Goal: Task Accomplishment & Management: Complete application form

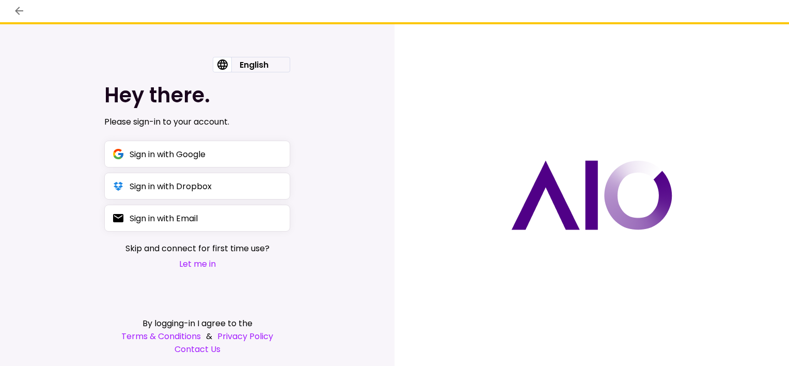
click at [203, 262] on button "Let me in" at bounding box center [198, 263] width 144 height 13
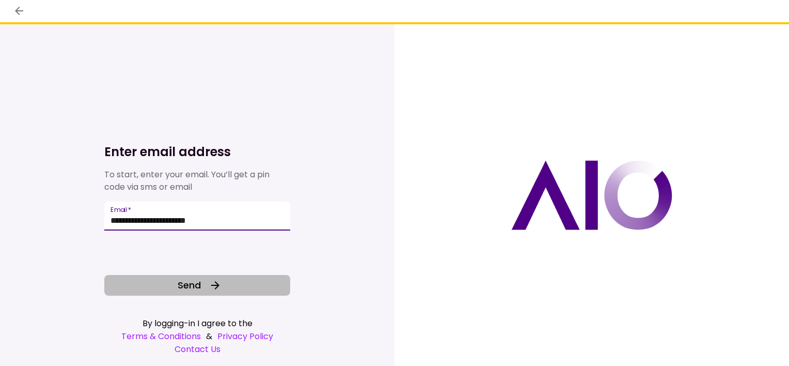
type input "**********"
click at [211, 293] on button "Send" at bounding box center [197, 285] width 186 height 21
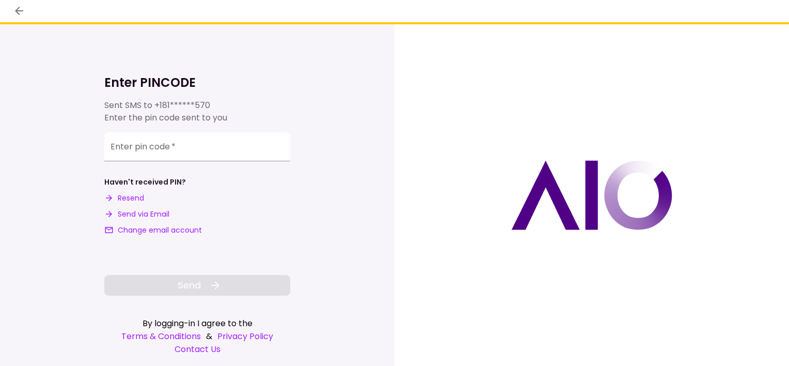
click at [145, 216] on button "Send via Email" at bounding box center [136, 214] width 65 height 11
click at [141, 143] on div "**********" at bounding box center [197, 146] width 186 height 29
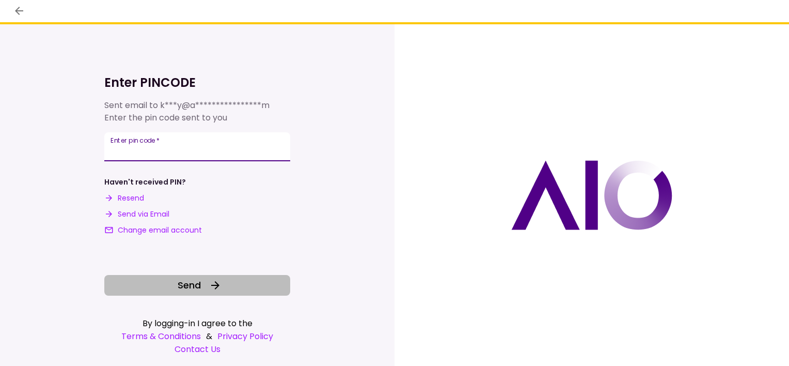
type input "******"
click at [215, 289] on icon at bounding box center [215, 285] width 8 height 8
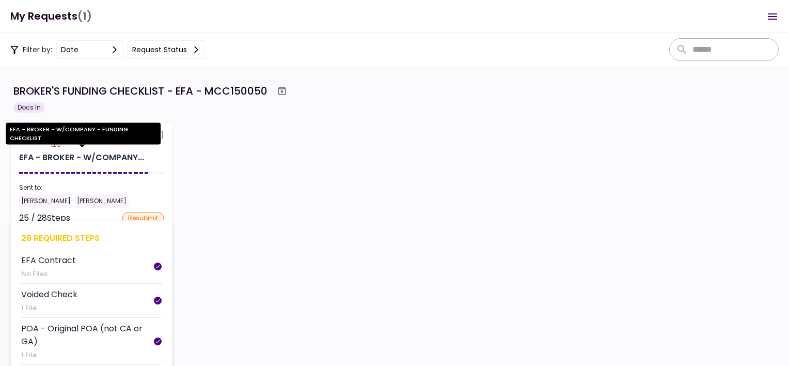
click at [101, 152] on div "EFA - BROKER - W/COMPANY..." at bounding box center [81, 157] width 125 height 12
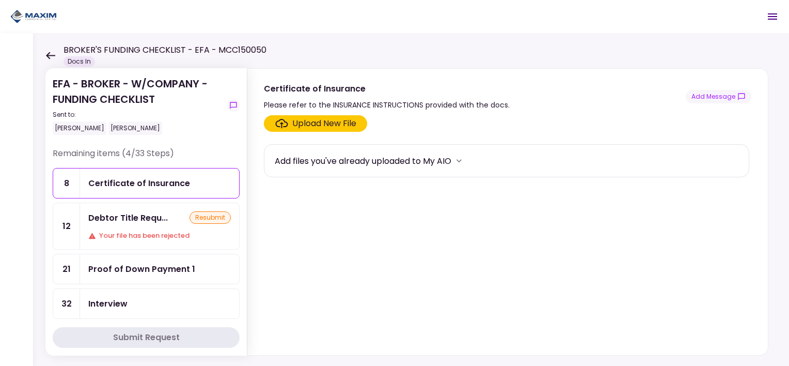
click at [174, 255] on div "Proof of Down Payment 1" at bounding box center [159, 268] width 159 height 29
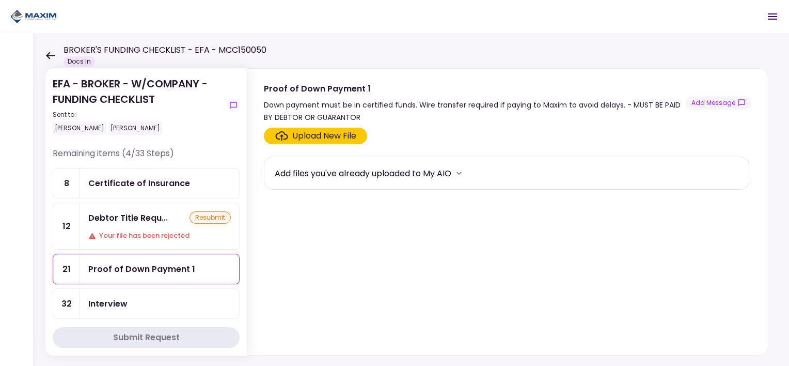
click at [341, 136] on div "Upload New File" at bounding box center [324, 136] width 64 height 12
click at [0, 0] on input "Upload New File" at bounding box center [0, 0] width 0 height 0
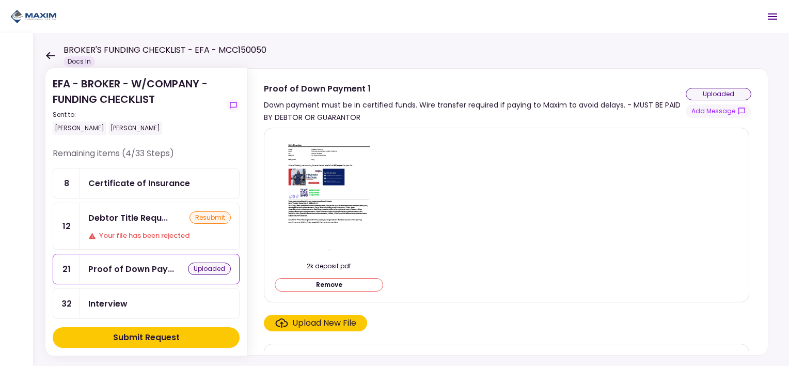
click at [330, 320] on div "Upload New File" at bounding box center [324, 323] width 64 height 12
click at [0, 0] on input "Upload New File" at bounding box center [0, 0] width 0 height 0
click at [340, 197] on img at bounding box center [329, 195] width 92 height 119
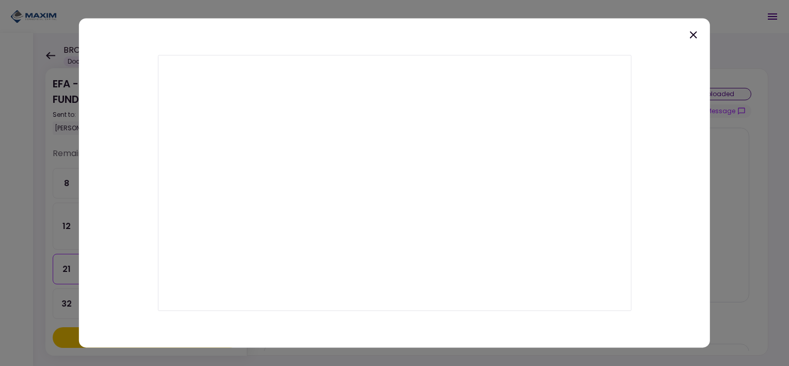
click at [694, 37] on icon at bounding box center [694, 34] width 12 height 12
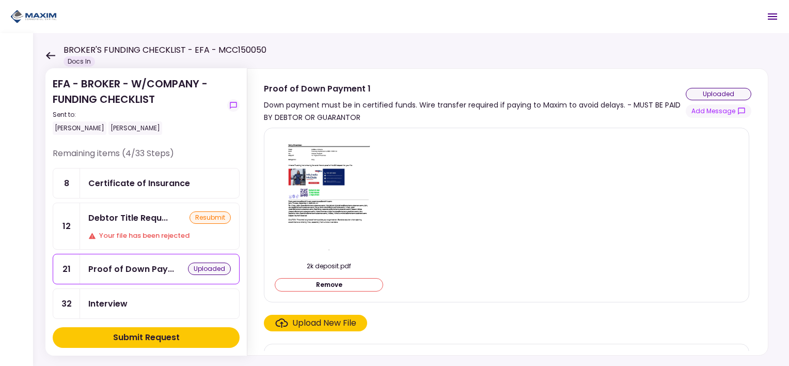
click at [324, 285] on button "Remove" at bounding box center [329, 284] width 109 height 13
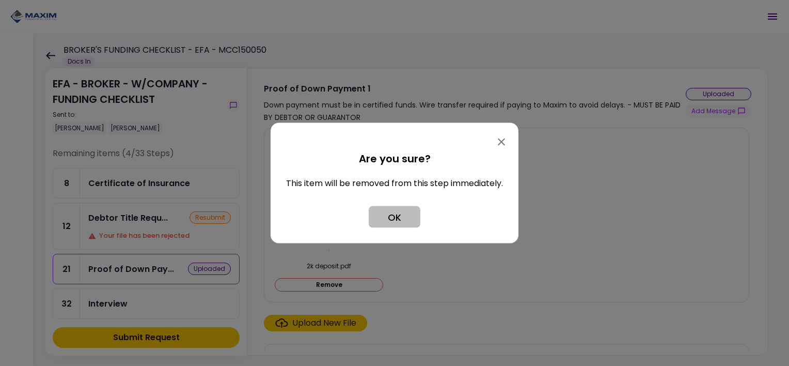
click at [395, 219] on button "OK" at bounding box center [395, 217] width 52 height 22
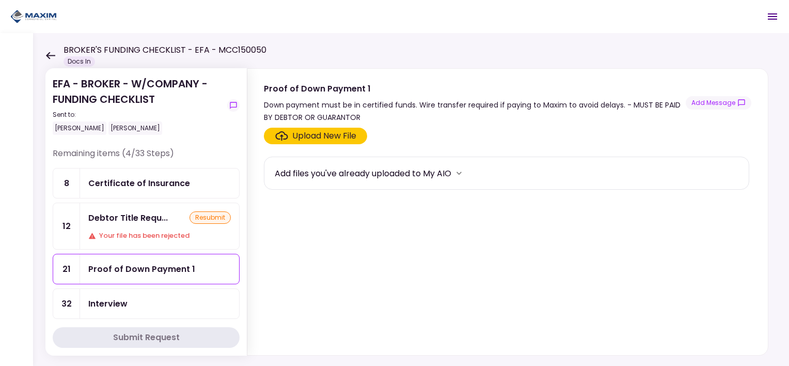
click at [330, 134] on div "Upload New File" at bounding box center [324, 136] width 64 height 12
click at [0, 0] on input "Upload New File" at bounding box center [0, 0] width 0 height 0
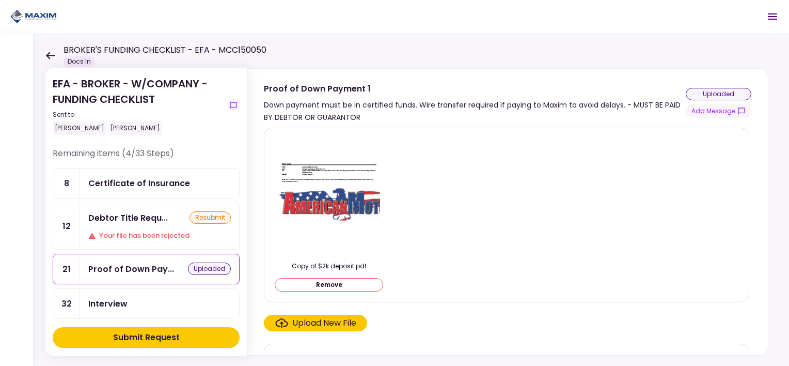
click at [320, 283] on button "Remove" at bounding box center [329, 284] width 109 height 13
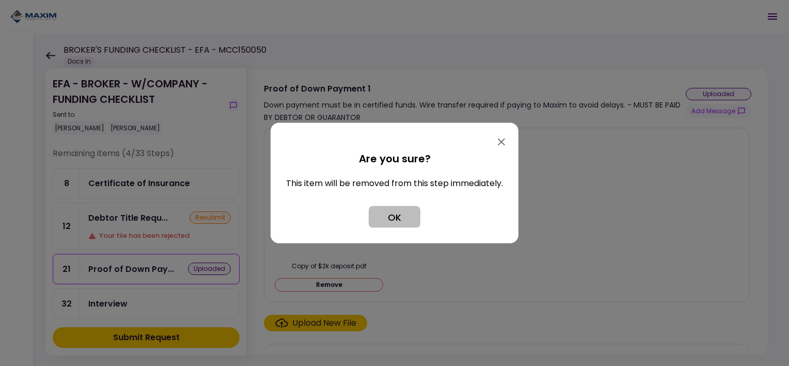
click at [401, 223] on button "OK" at bounding box center [395, 217] width 52 height 22
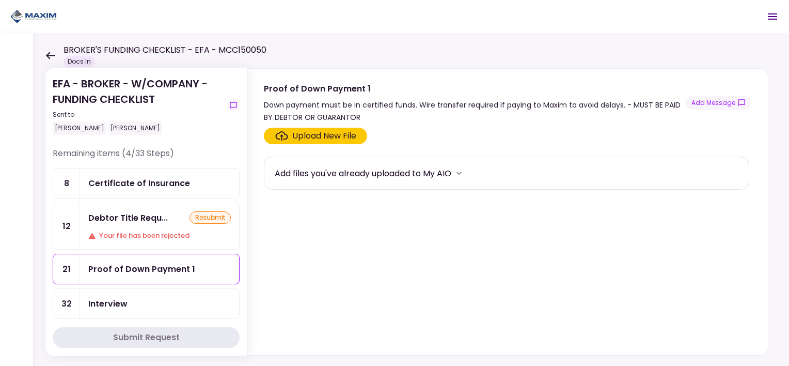
click at [334, 136] on div "Upload New File" at bounding box center [324, 136] width 64 height 12
click at [0, 0] on input "Upload New File" at bounding box center [0, 0] width 0 height 0
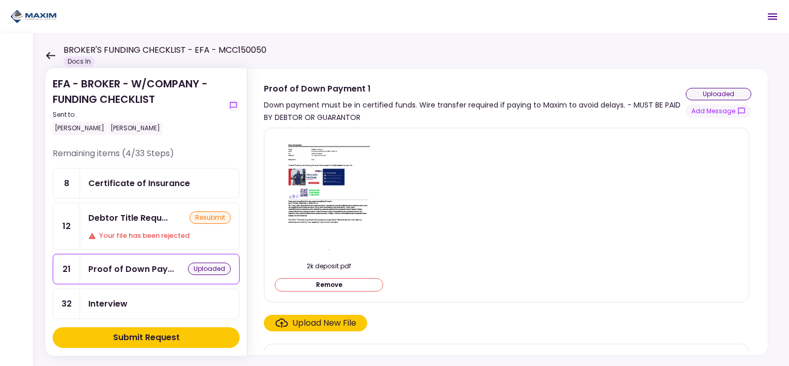
click at [329, 321] on div "Upload New File" at bounding box center [324, 323] width 64 height 12
click at [0, 0] on input "Upload New File" at bounding box center [0, 0] width 0 height 0
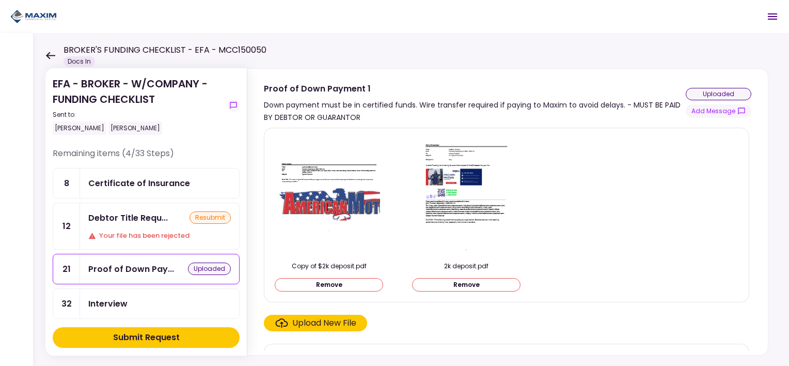
click at [323, 321] on div "Upload New File" at bounding box center [324, 323] width 64 height 12
click at [0, 0] on input "Upload New File" at bounding box center [0, 0] width 0 height 0
click at [327, 320] on div "Upload New File" at bounding box center [324, 323] width 64 height 12
click at [0, 0] on input "Upload New File" at bounding box center [0, 0] width 0 height 0
click at [309, 322] on div "Upload New File" at bounding box center [324, 323] width 64 height 12
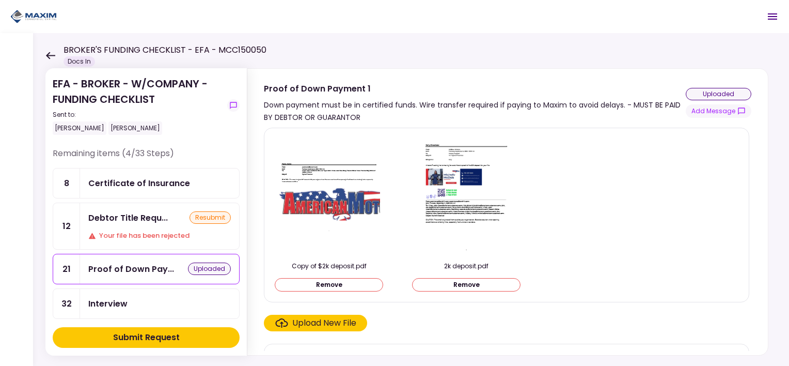
click at [0, 0] on input "Upload New File" at bounding box center [0, 0] width 0 height 0
click at [306, 318] on div "Upload New File" at bounding box center [324, 323] width 64 height 12
click at [0, 0] on input "Upload New File" at bounding box center [0, 0] width 0 height 0
click at [364, 290] on button "Remove" at bounding box center [329, 284] width 109 height 13
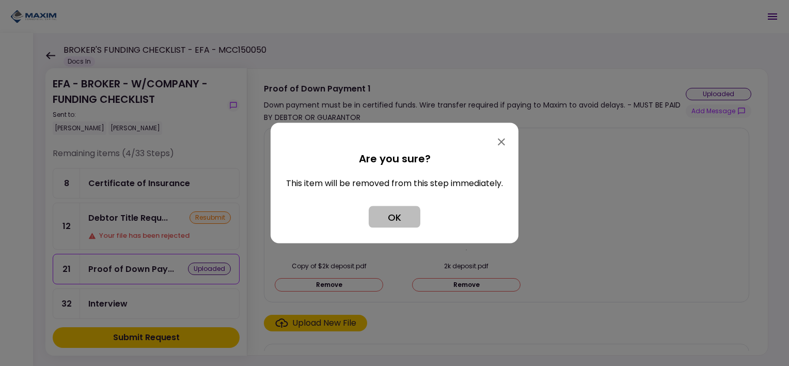
click at [411, 218] on button "OK" at bounding box center [395, 217] width 52 height 22
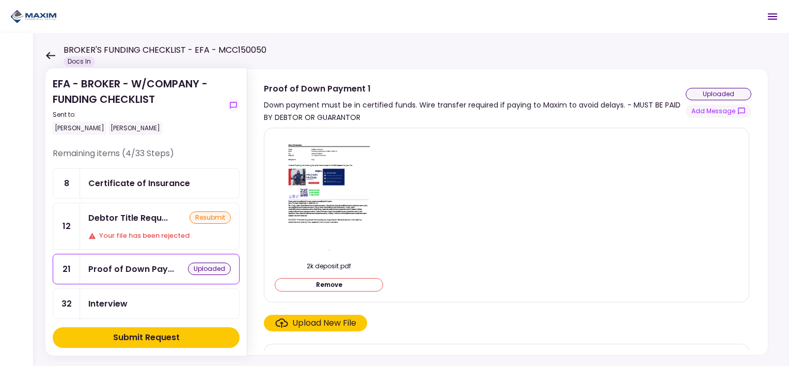
click at [346, 282] on button "Remove" at bounding box center [329, 284] width 109 height 13
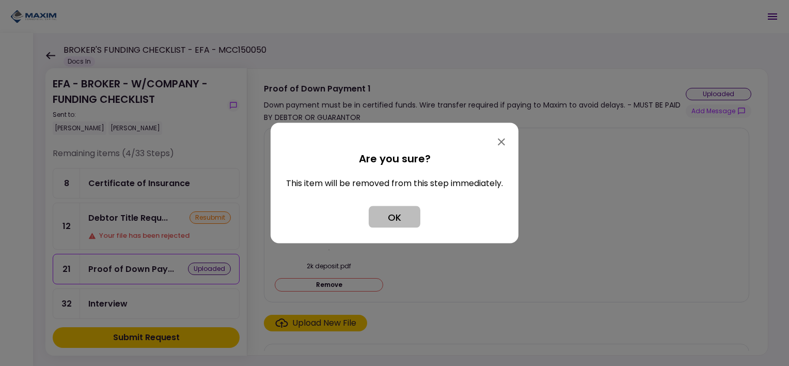
click at [397, 226] on button "OK" at bounding box center [395, 217] width 52 height 22
